Goal: Transaction & Acquisition: Book appointment/travel/reservation

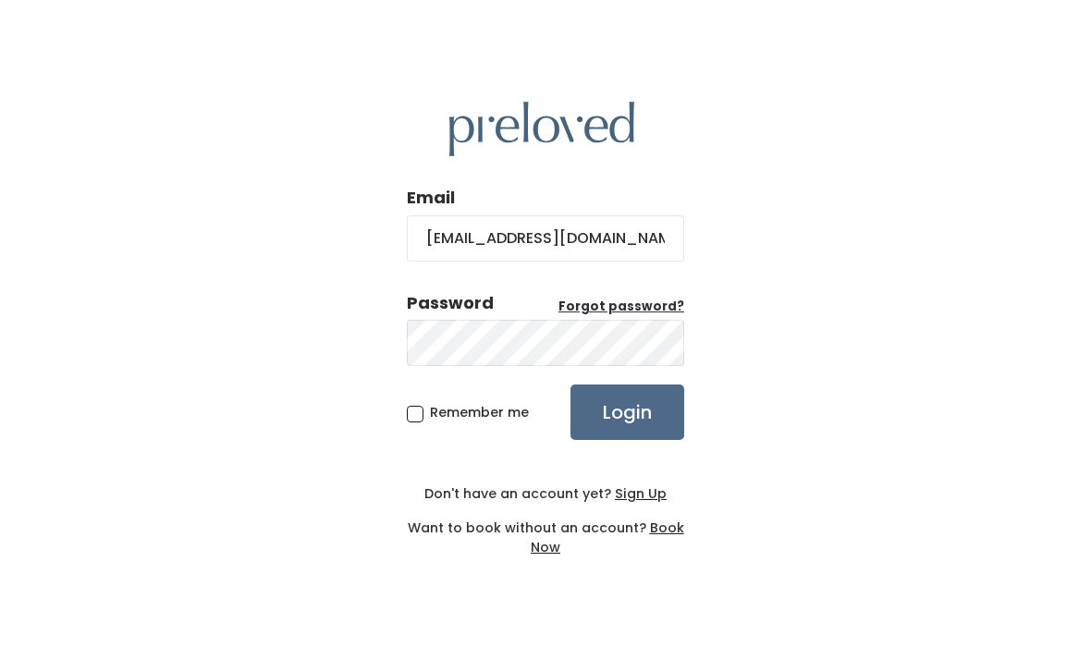
type input "[EMAIL_ADDRESS][DOMAIN_NAME]"
click at [644, 315] on u "Forgot password?" at bounding box center [621, 307] width 126 height 18
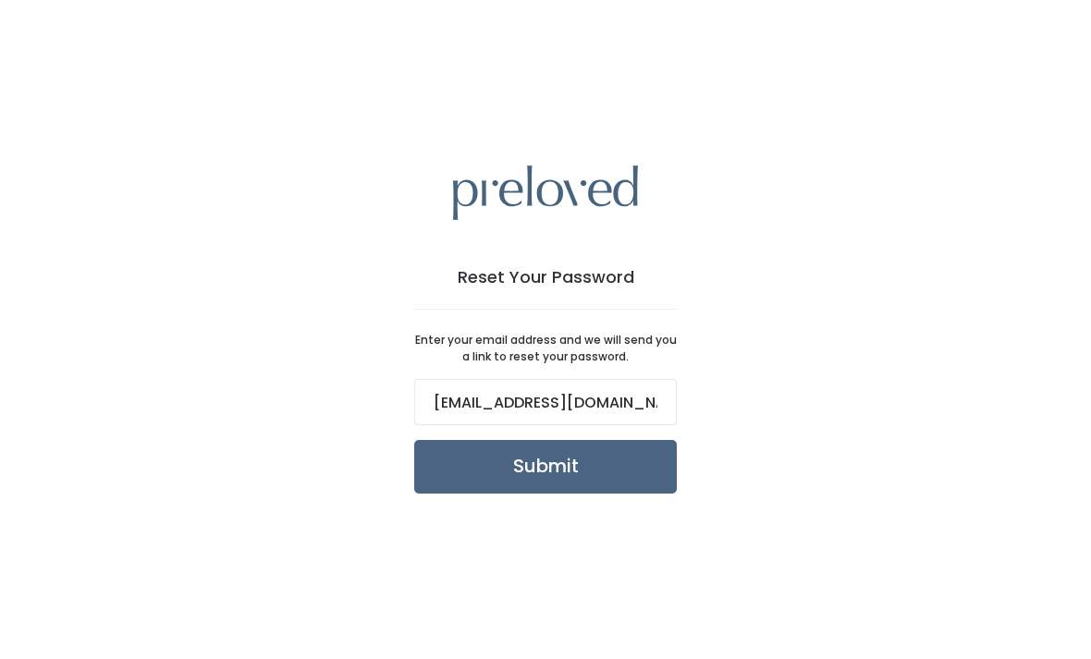
type input "[EMAIL_ADDRESS][DOMAIN_NAME]"
click at [556, 494] on input "Submit" at bounding box center [545, 467] width 263 height 54
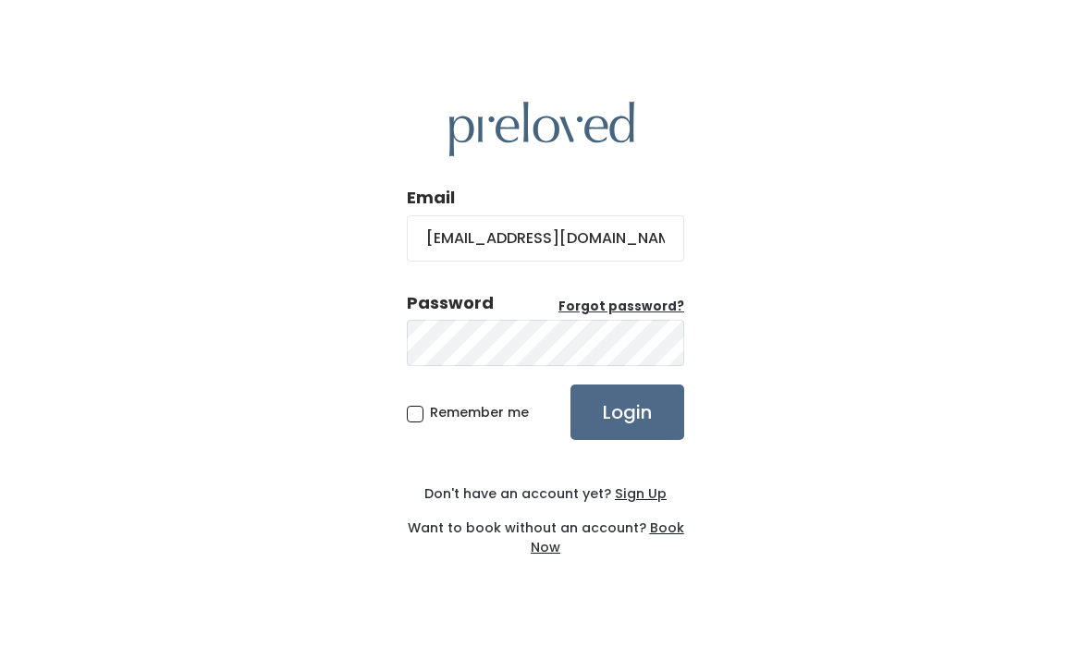
type input "[EMAIL_ADDRESS][DOMAIN_NAME]"
click at [627, 440] on input "Login" at bounding box center [627, 412] width 114 height 55
click at [430, 421] on span "Remember me" at bounding box center [479, 412] width 99 height 18
click at [430, 415] on input "Remember me" at bounding box center [436, 409] width 12 height 12
checkbox input "true"
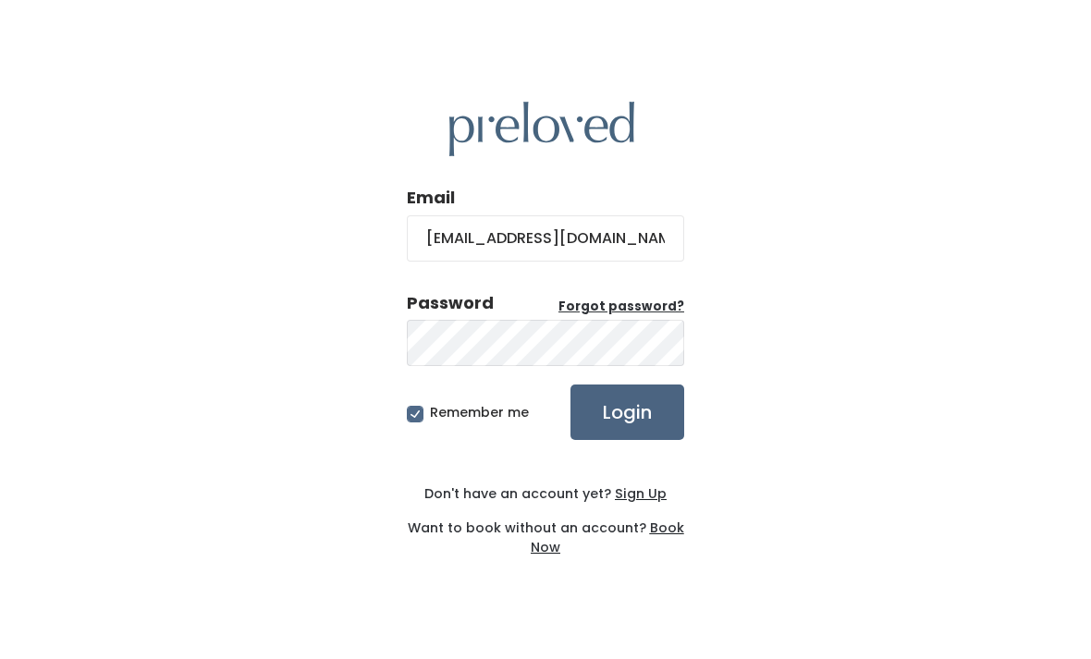
click at [645, 435] on input "Login" at bounding box center [627, 412] width 114 height 55
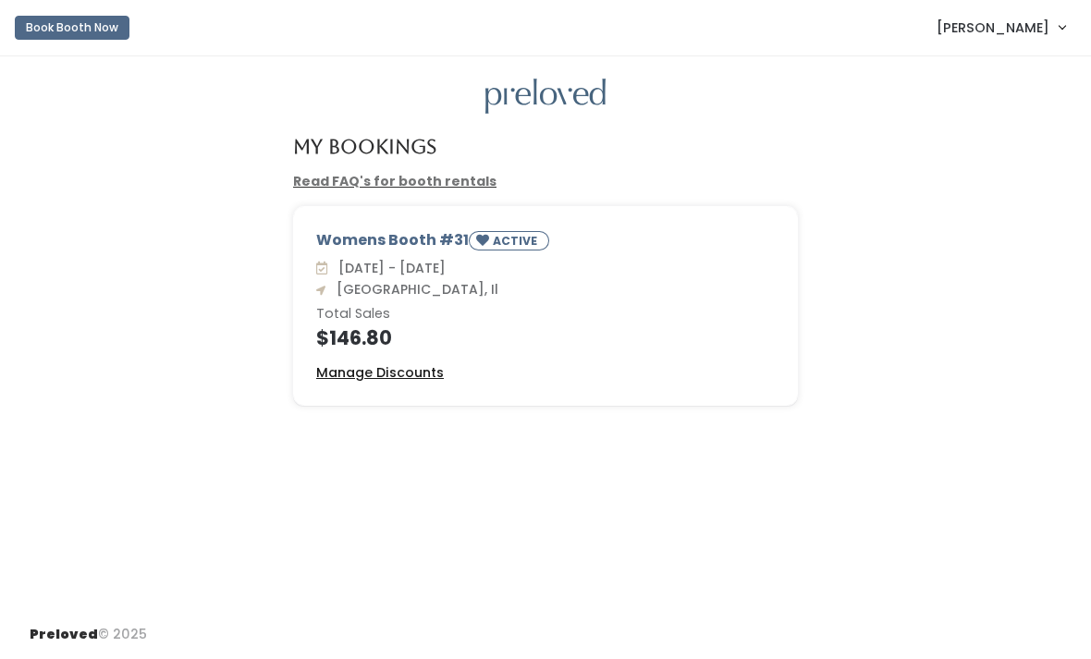
click at [418, 372] on u "Manage Discounts" at bounding box center [380, 372] width 128 height 18
click at [1030, 28] on span "[PERSON_NAME]" at bounding box center [992, 28] width 113 height 20
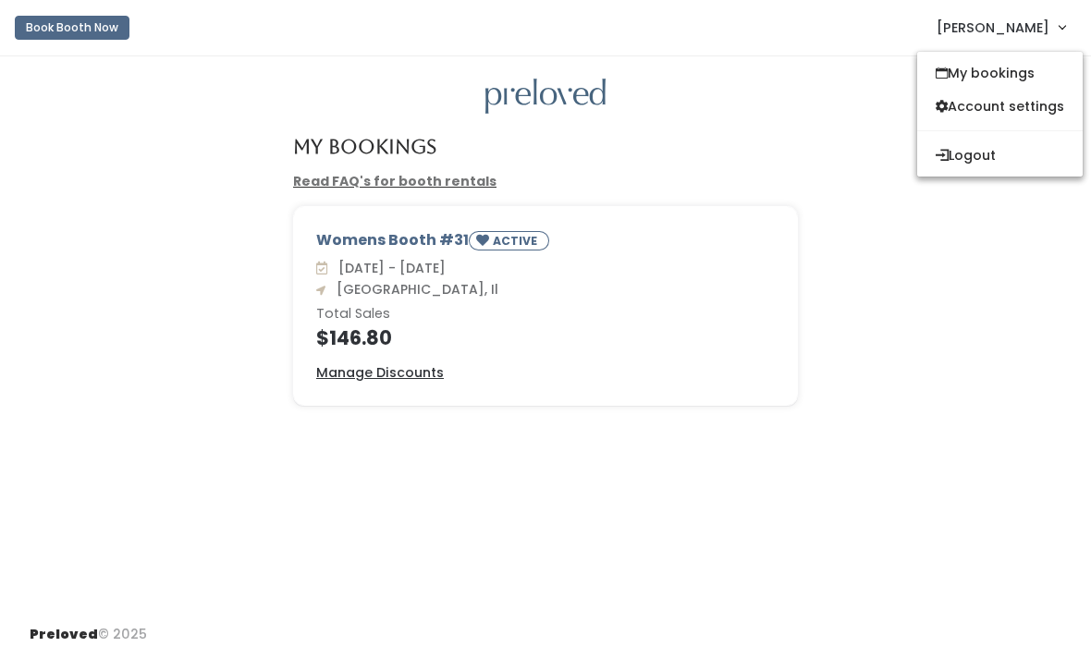
click at [944, 384] on div "Womens Booth #31 ACTIVE Sat. Aug 16 - Fri. Aug 22 Edwardsville, Il Total Sales …" at bounding box center [545, 317] width 1054 height 222
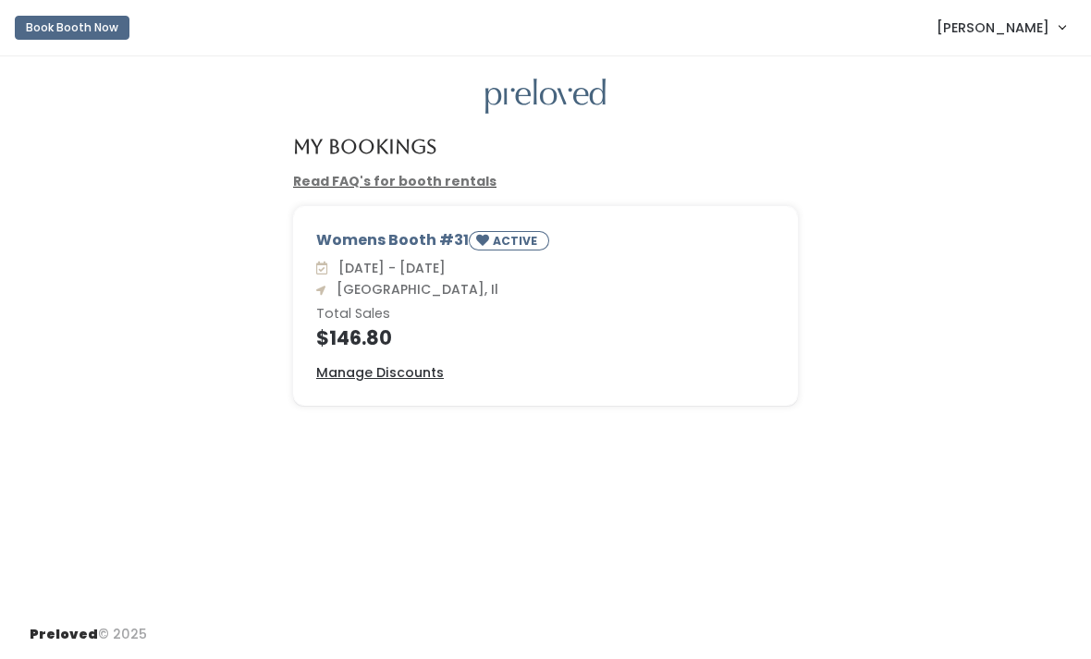
click at [83, 33] on button "Book Booth Now" at bounding box center [72, 28] width 115 height 24
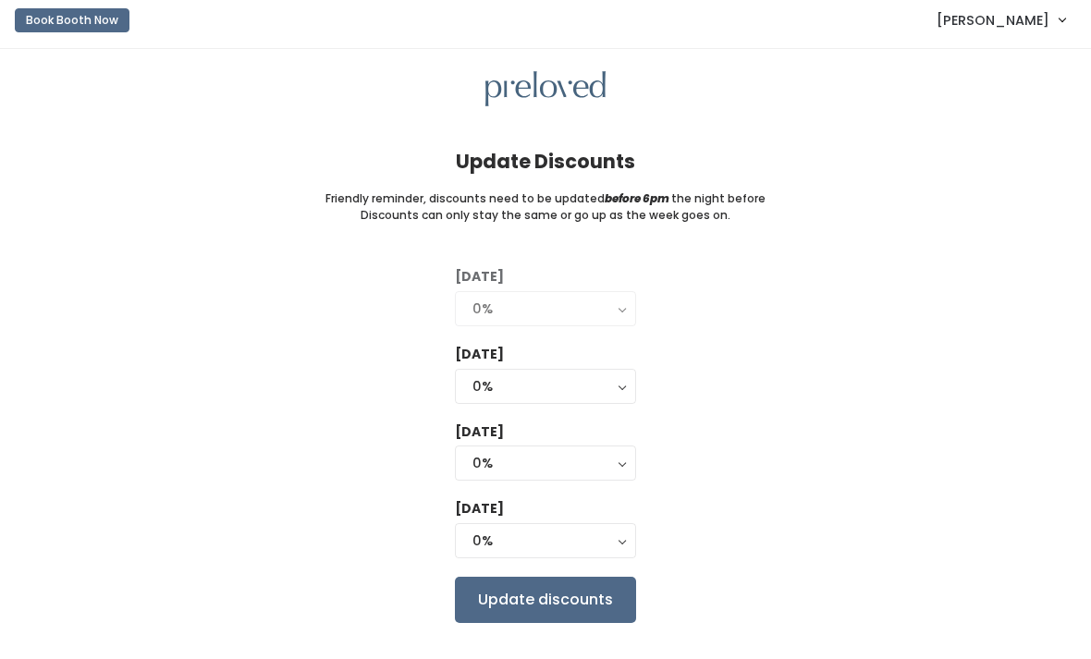
scroll to position [59, 0]
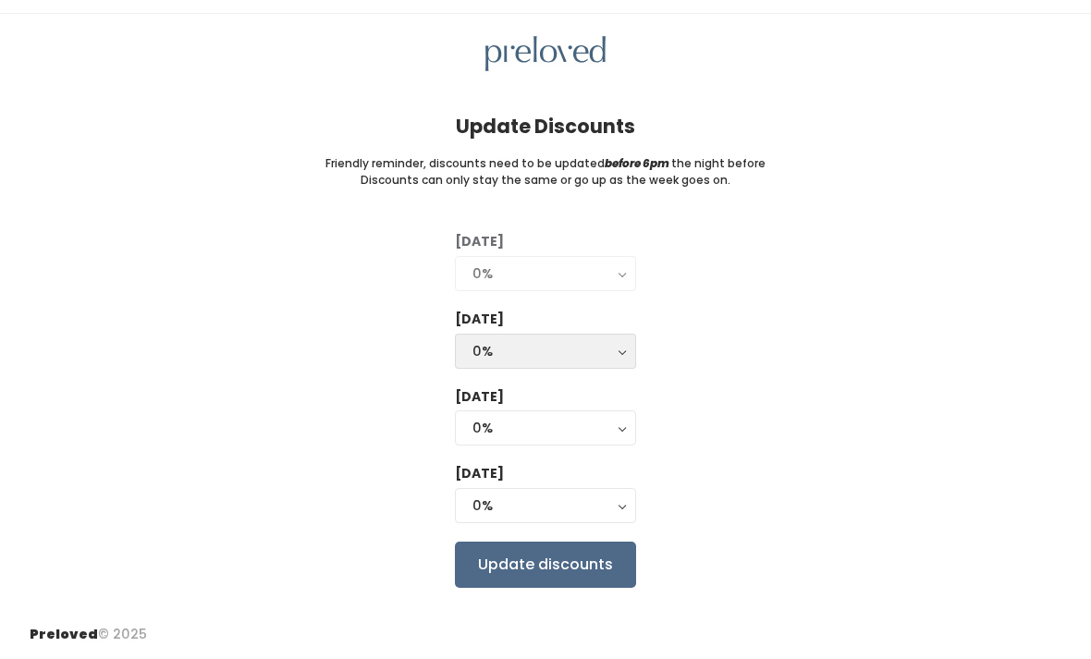
click at [620, 336] on button "0%" at bounding box center [545, 351] width 181 height 35
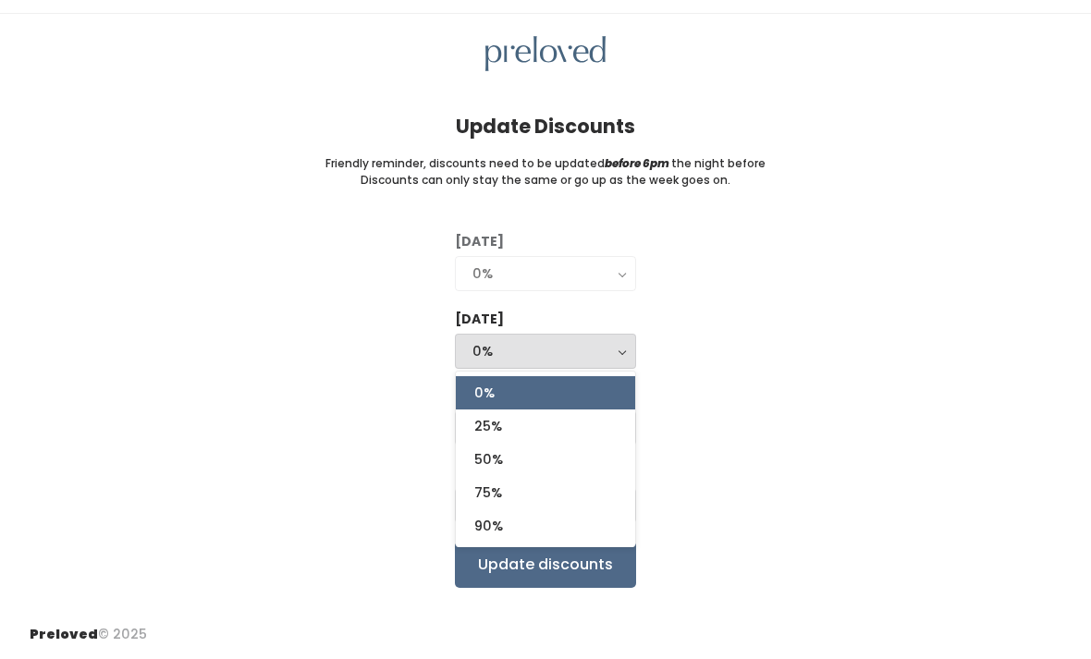
click at [801, 368] on div "Tuesday 0% 25% 50% 75% 90% 0% Wednesday 0% 25% 50% 75% 90% 0% 0% 25% 50% 75% 90…" at bounding box center [546, 409] width 1032 height 355
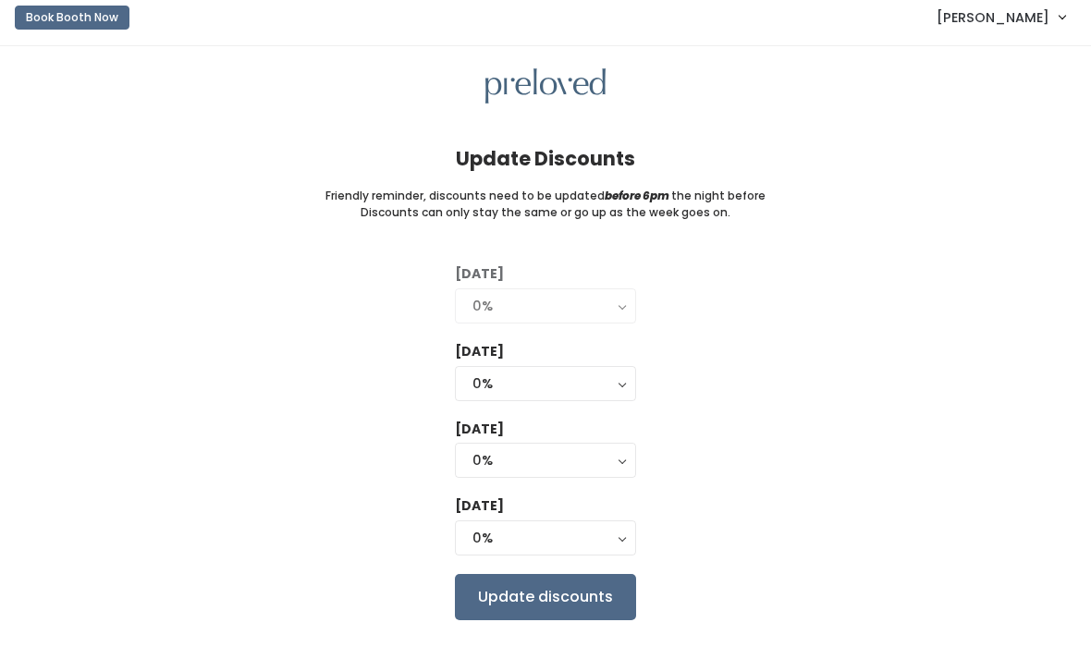
scroll to position [0, 0]
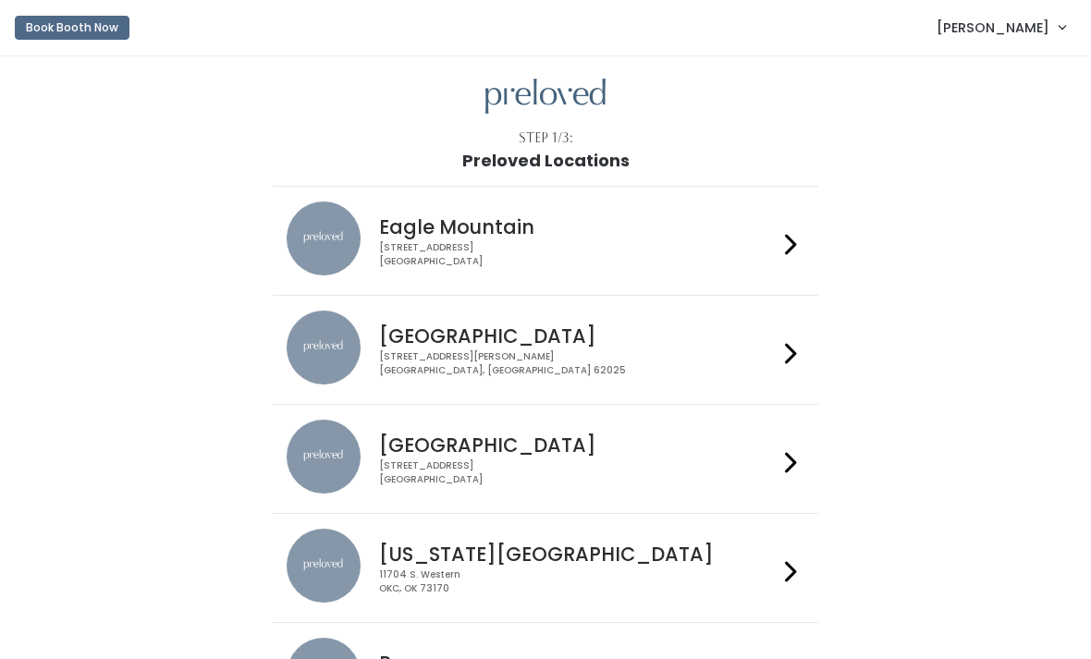
click at [778, 359] on div at bounding box center [790, 350] width 27 height 79
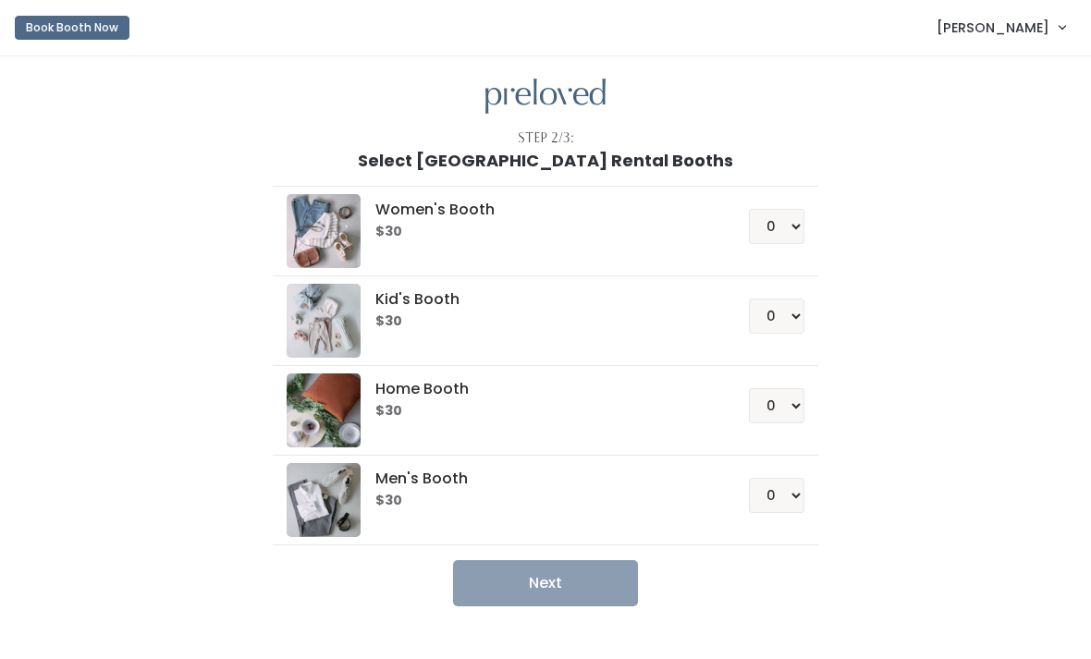
click at [624, 218] on div "Women's Booth $30" at bounding box center [538, 216] width 332 height 45
click at [776, 232] on select "0 1 2 3 4" at bounding box center [776, 226] width 55 height 35
select select "1"
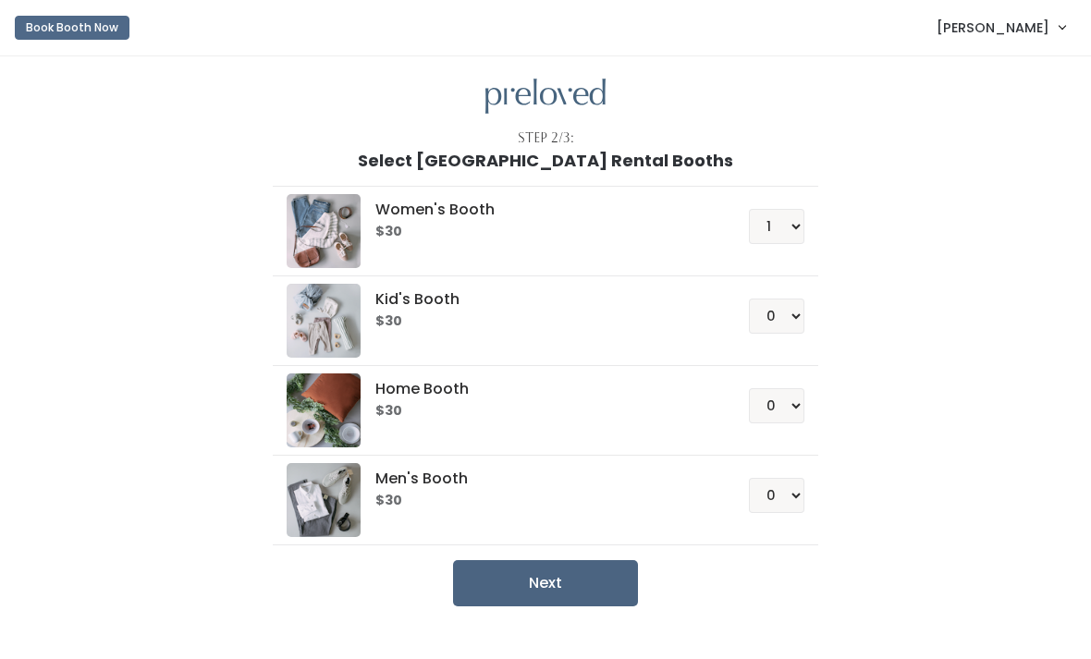
click at [600, 574] on button "Next" at bounding box center [545, 583] width 185 height 46
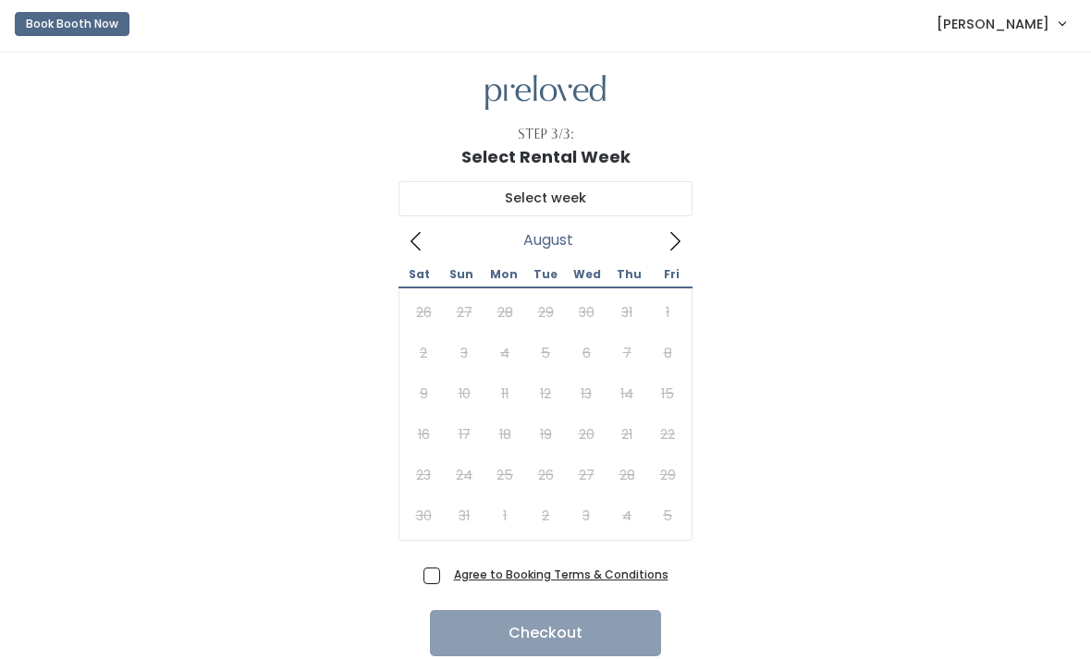
scroll to position [12, 0]
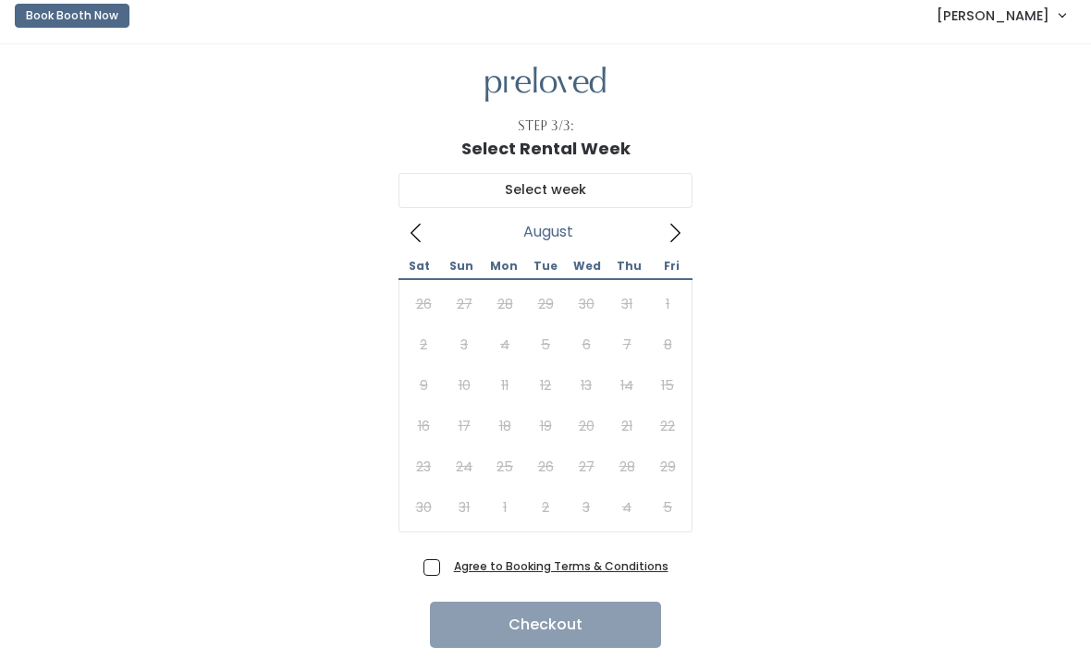
click at [668, 238] on icon at bounding box center [675, 233] width 20 height 20
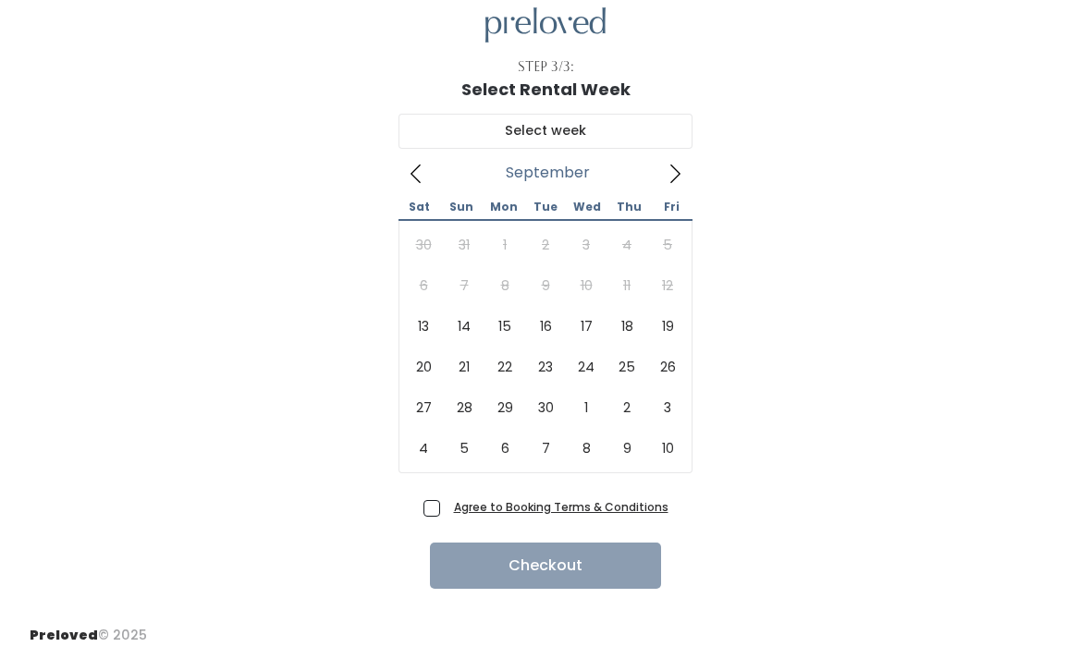
scroll to position [71, 0]
